Goal: Transaction & Acquisition: Purchase product/service

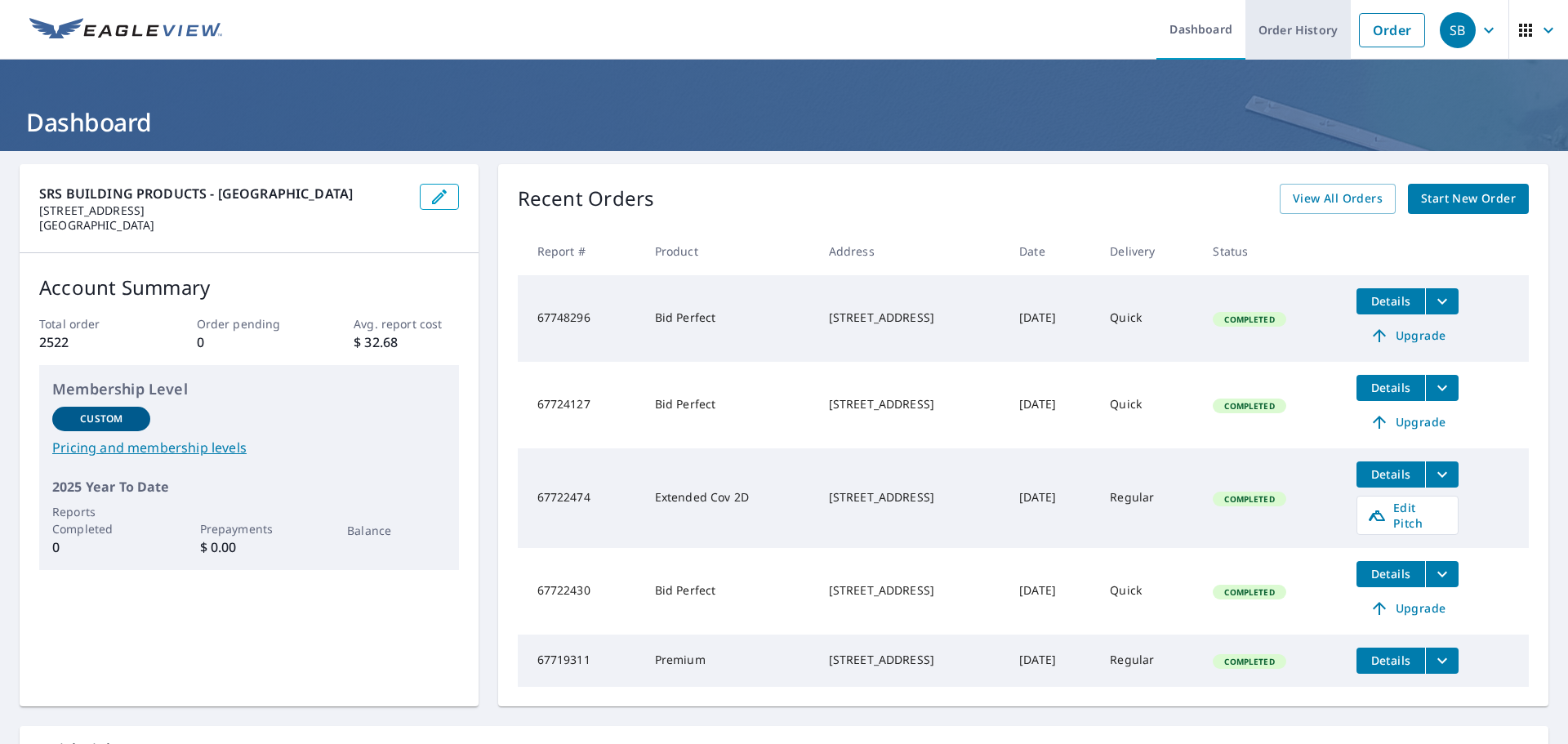
click at [1280, 35] on link "Order History" at bounding box center [1298, 30] width 105 height 59
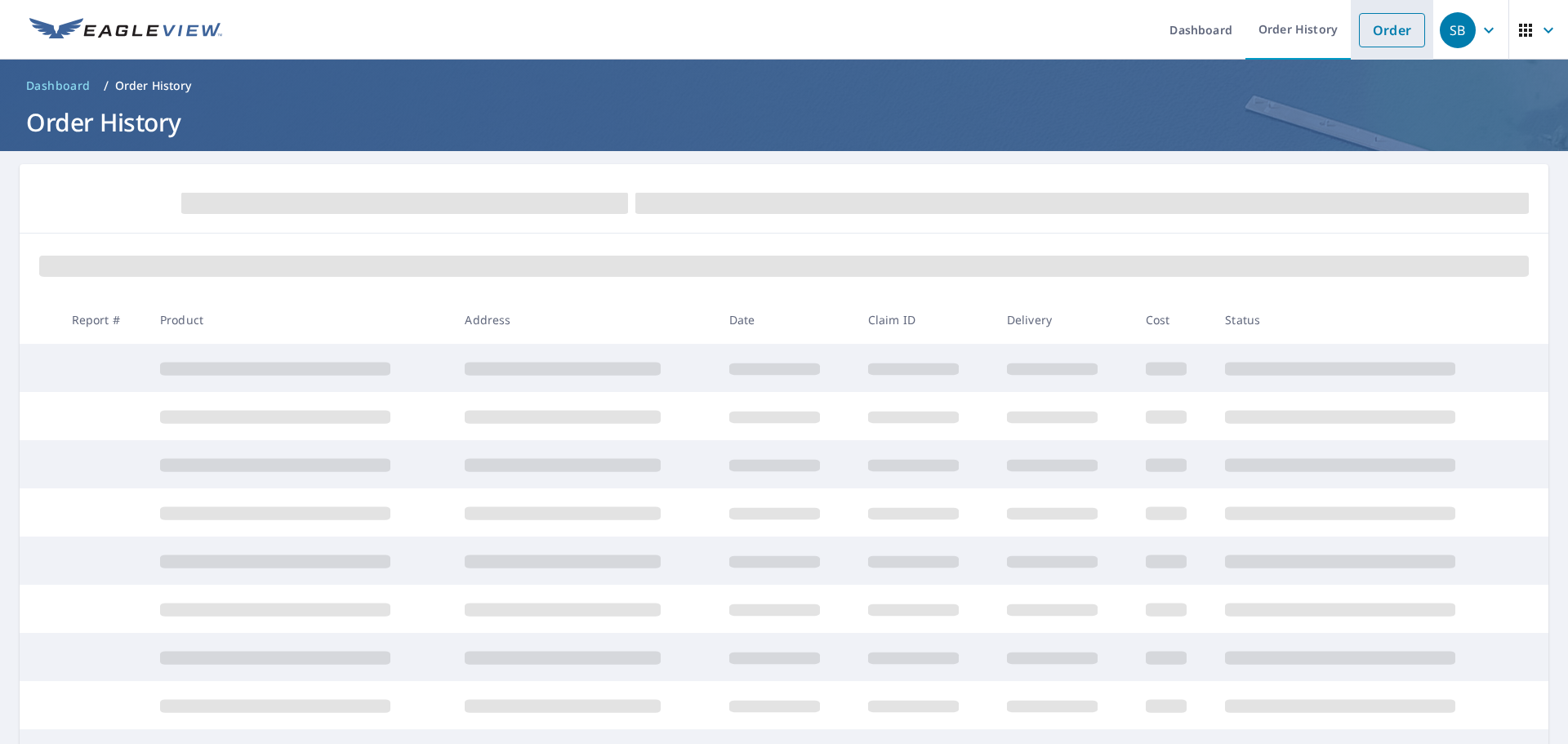
click at [1382, 25] on link "Order" at bounding box center [1392, 30] width 66 height 35
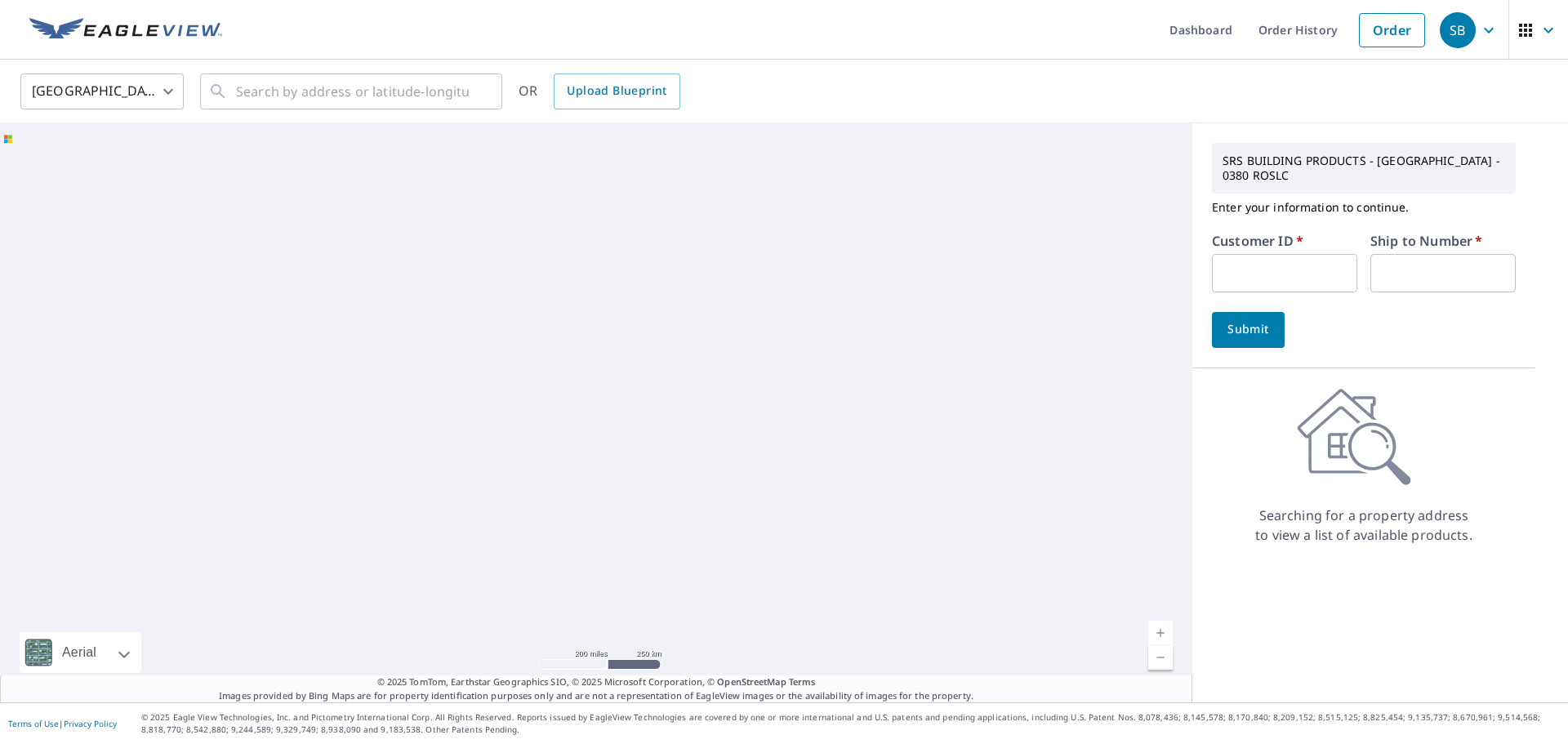
click at [1247, 269] on input "text" at bounding box center [1285, 273] width 146 height 38
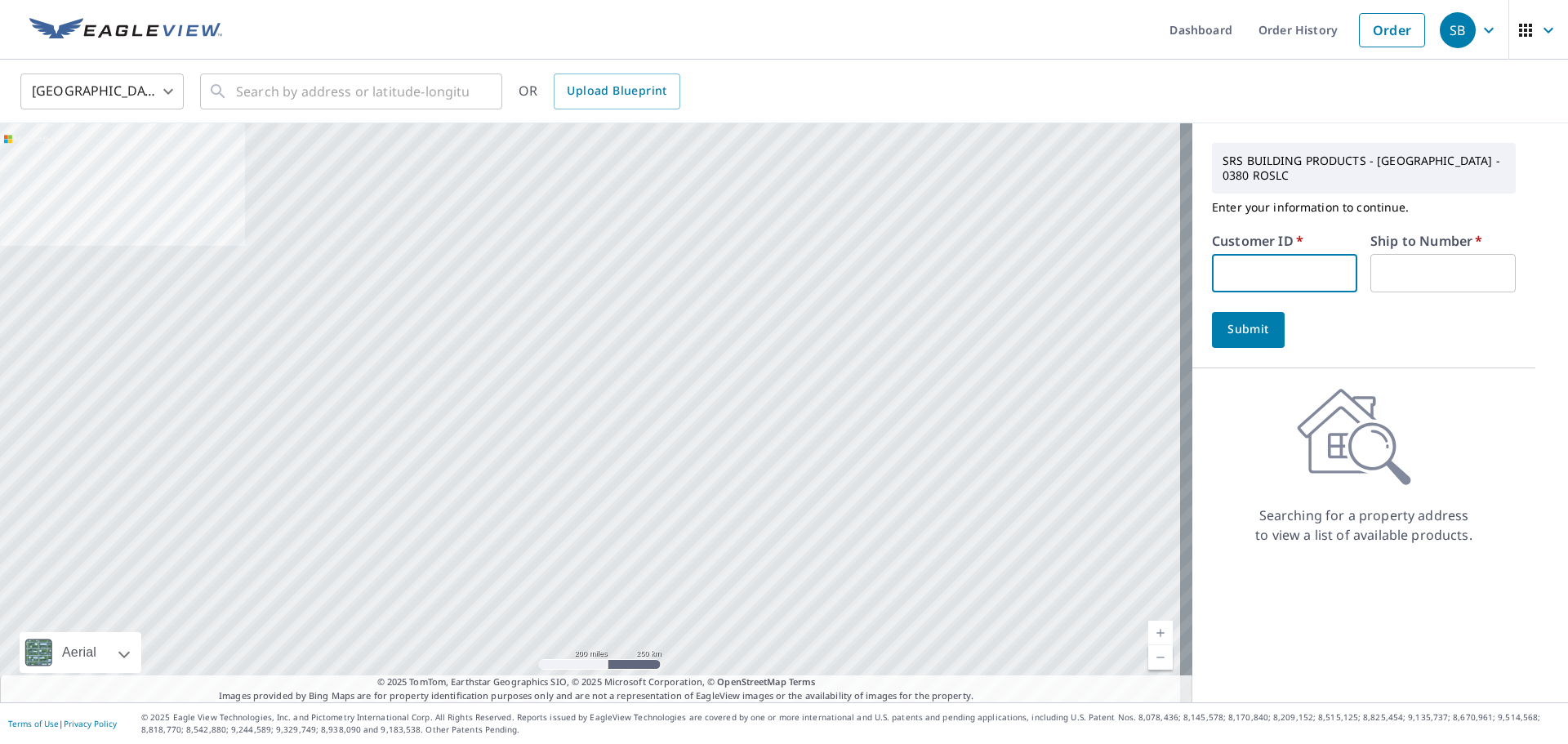
type input "JCC381"
click at [1389, 262] on input "text" at bounding box center [1443, 273] width 146 height 38
type input "1"
click at [1254, 321] on span "Submit" at bounding box center [1248, 329] width 47 height 20
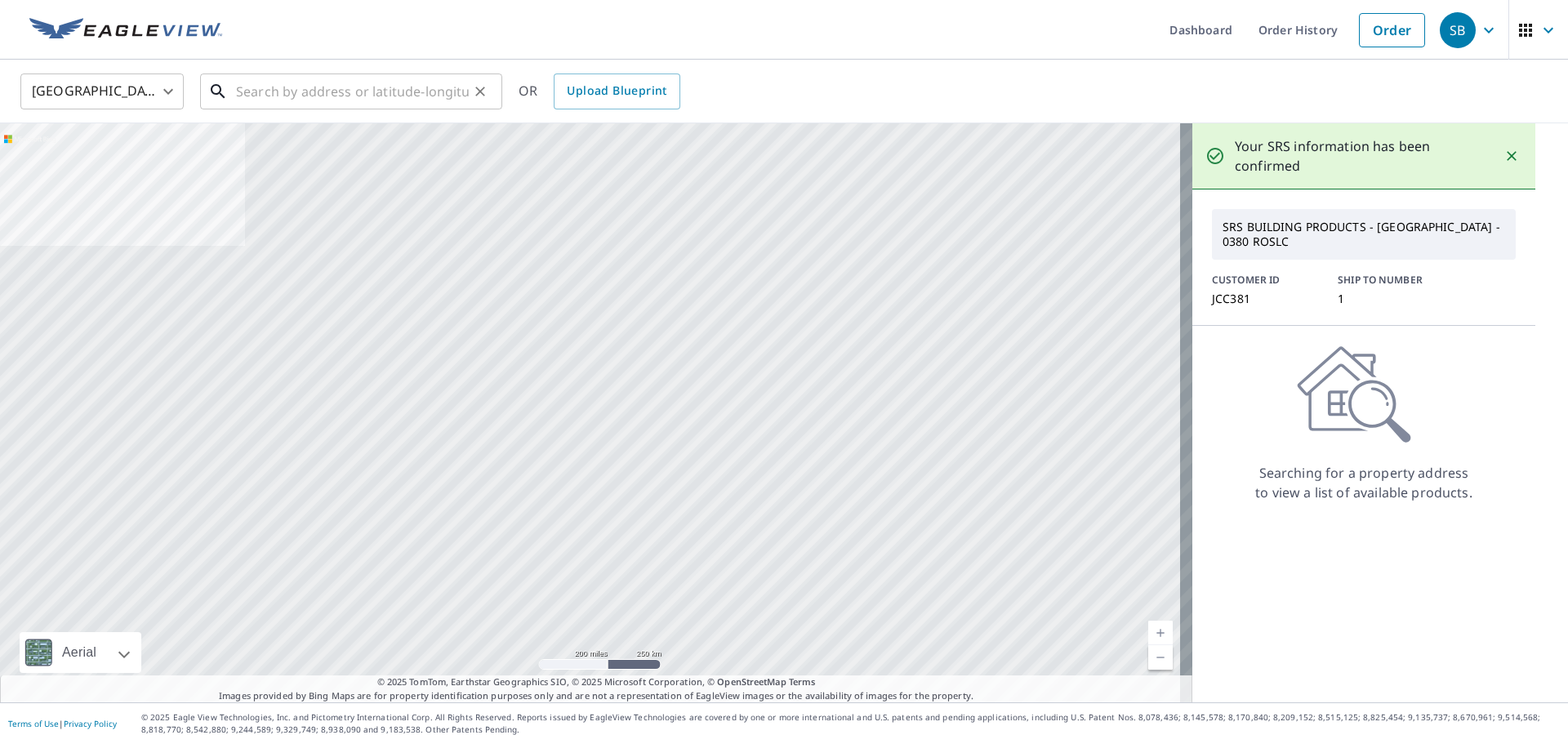
click at [293, 85] on input "text" at bounding box center [352, 91] width 233 height 46
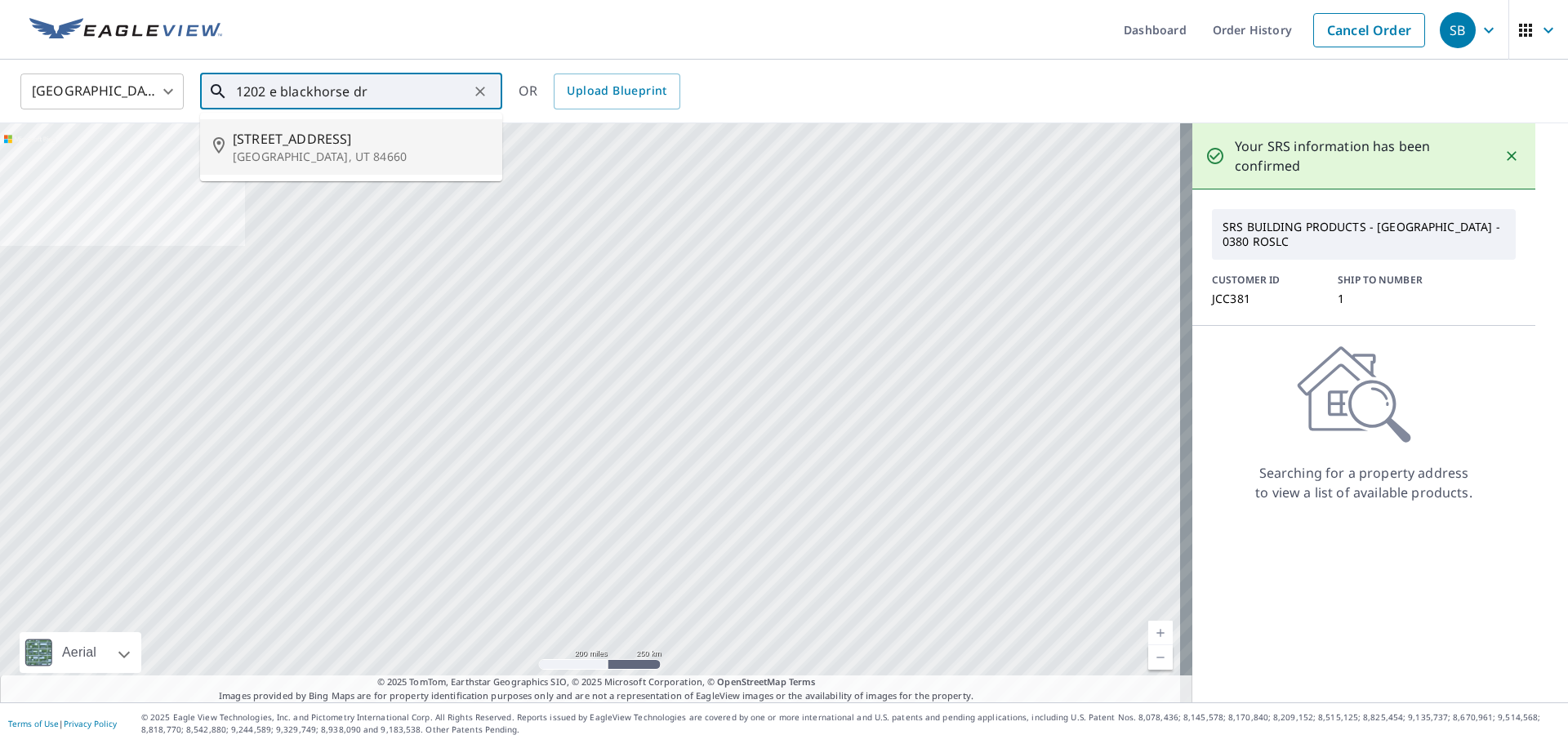
click at [325, 142] on span "[STREET_ADDRESS]" at bounding box center [360, 138] width 256 height 19
type input "[STREET_ADDRESS]"
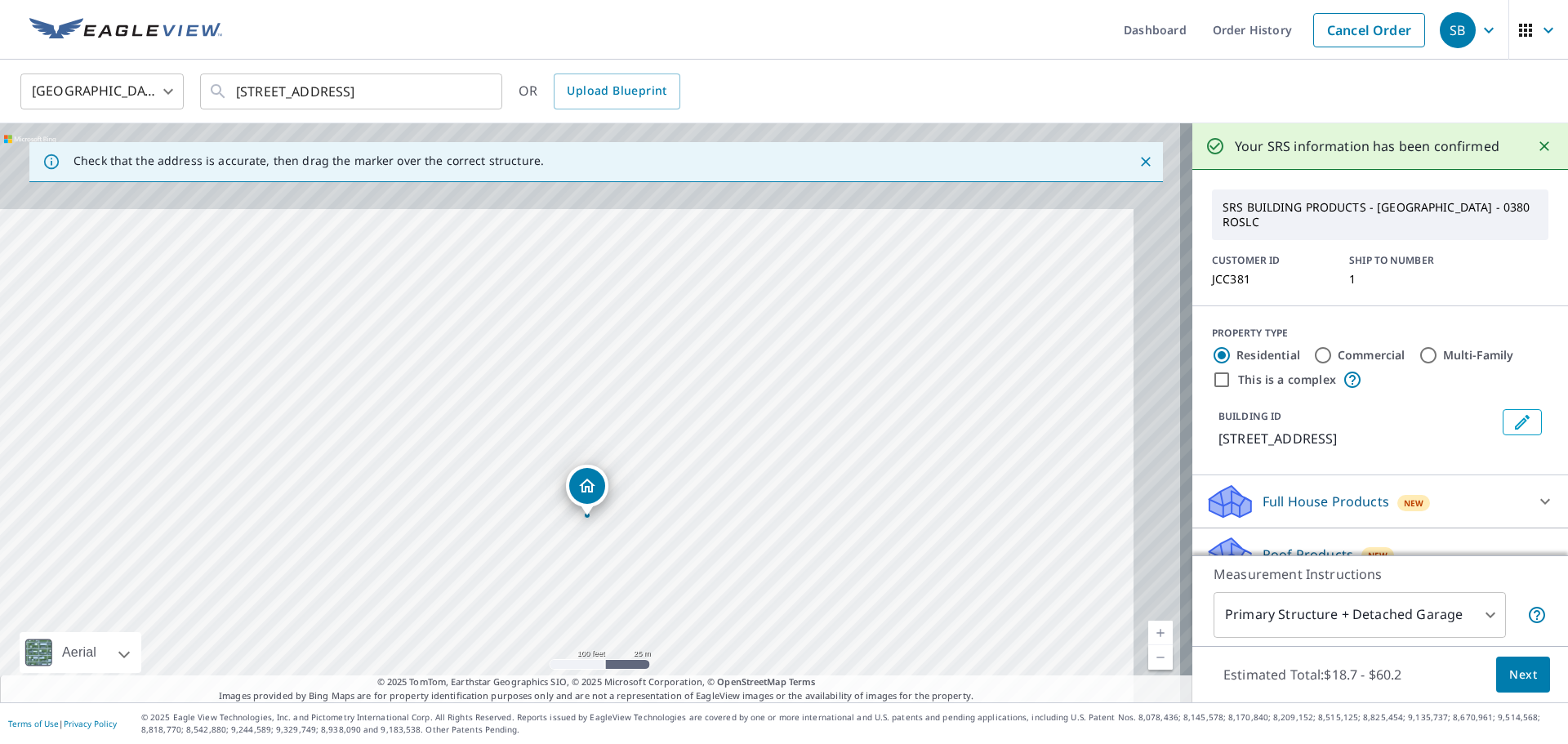
drag, startPoint x: 812, startPoint y: 331, endPoint x: 766, endPoint y: 415, distance: 95.8
click at [766, 415] on div "[STREET_ADDRESS]" at bounding box center [596, 413] width 1192 height 579
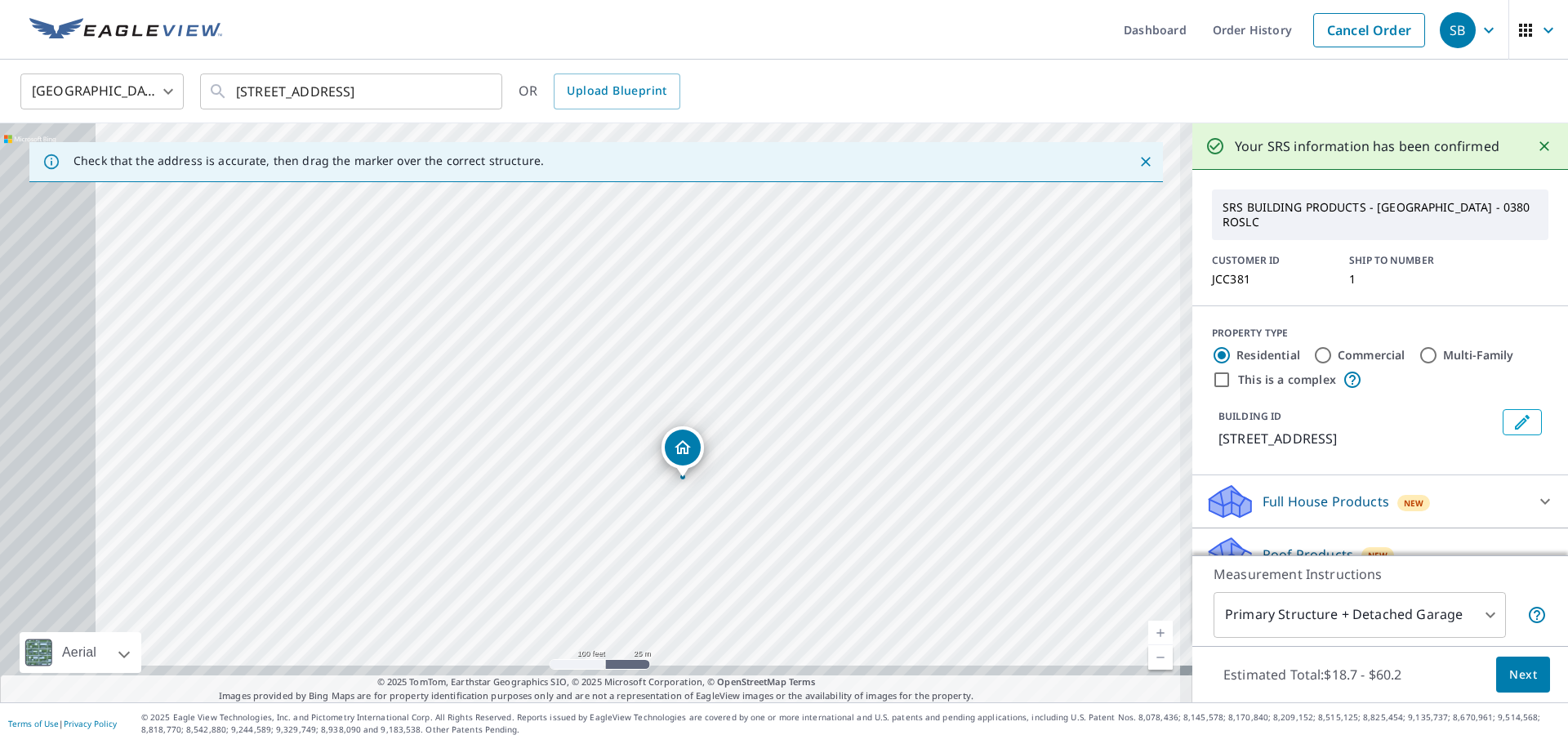
drag, startPoint x: 726, startPoint y: 373, endPoint x: 819, endPoint y: 341, distance: 98.4
click at [819, 340] on div "[STREET_ADDRESS]" at bounding box center [596, 413] width 1192 height 579
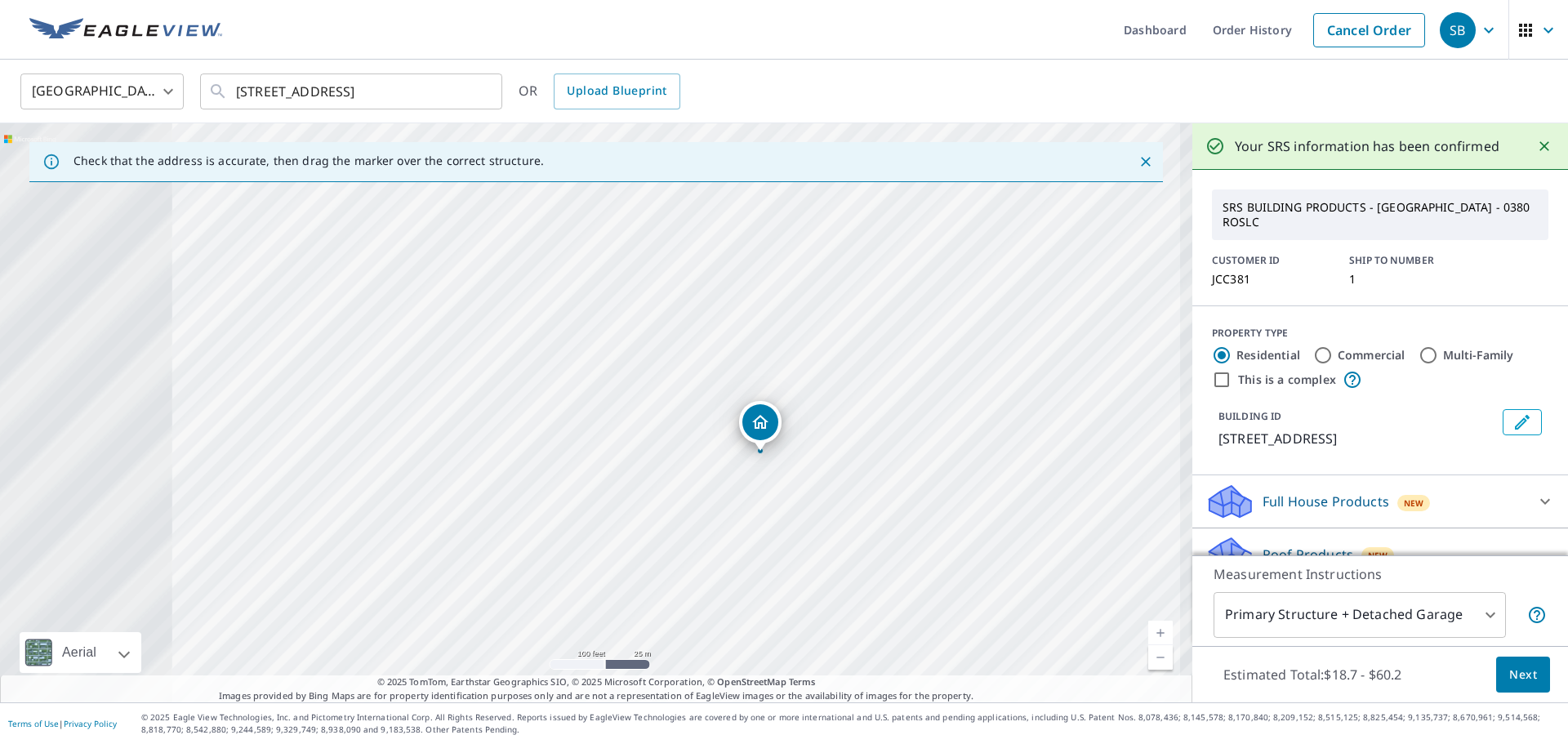
drag, startPoint x: 538, startPoint y: 545, endPoint x: 979, endPoint y: 355, distance: 480.2
click at [979, 355] on div "[STREET_ADDRESS]" at bounding box center [596, 413] width 1192 height 579
